Goal: Transaction & Acquisition: Purchase product/service

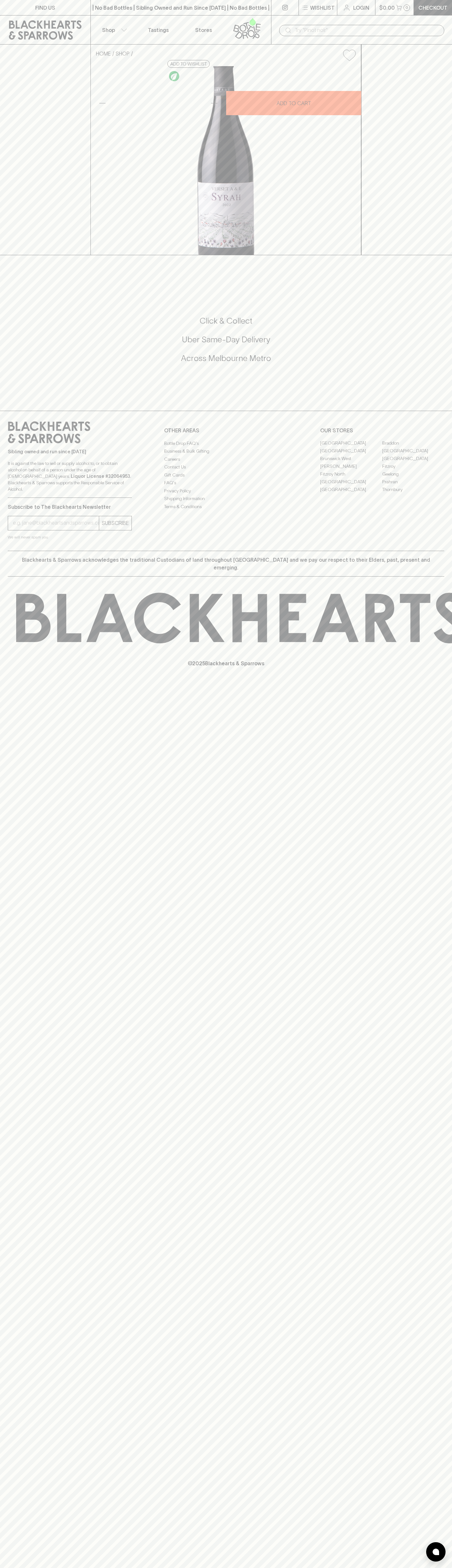
click at [266, 17] on link at bounding box center [249, 29] width 45 height 29
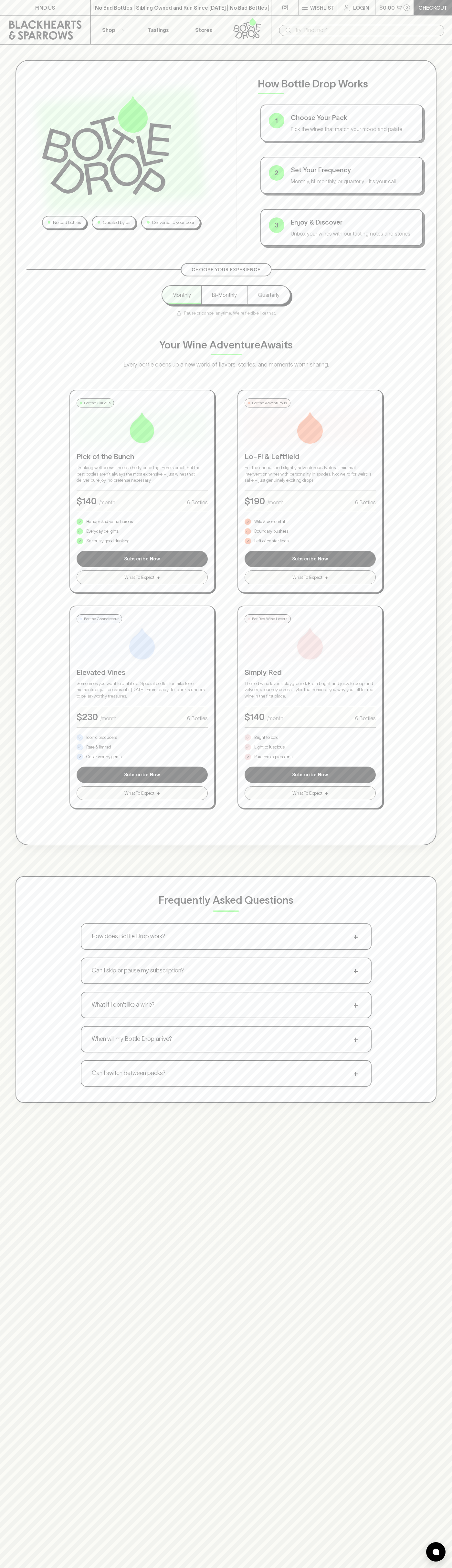
click at [433, 226] on div "No bad bottles Curated by us Delivered to your door How Bottle Drop Works 1 Cho…" at bounding box center [226, 581] width 452 height 1074
click at [46, 1567] on html "FIND US | No Bad Bottles | Sibling Owned and Run Since [DATE] | No Bad Bottles …" at bounding box center [226, 1013] width 452 height 2027
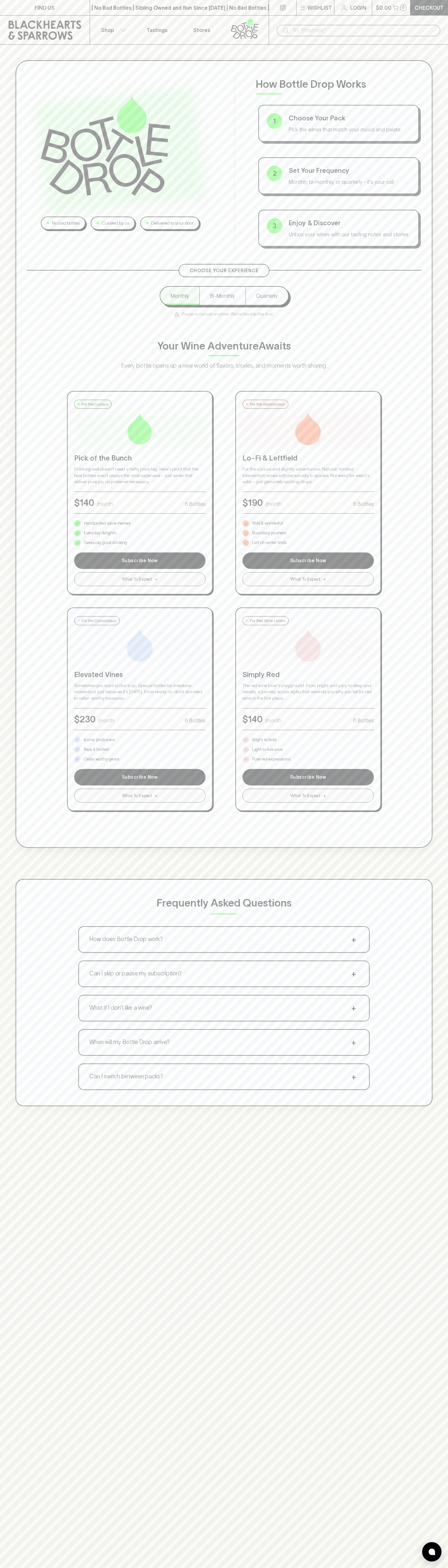
click at [12, 135] on div "No bad bottles Curated by us Delivered to your door How Bottle Drop Works 1 Cho…" at bounding box center [224, 583] width 448 height 1077
click at [264, 740] on p "Bright to bold" at bounding box center [264, 739] width 24 height 7
